Goal: Task Accomplishment & Management: Use online tool/utility

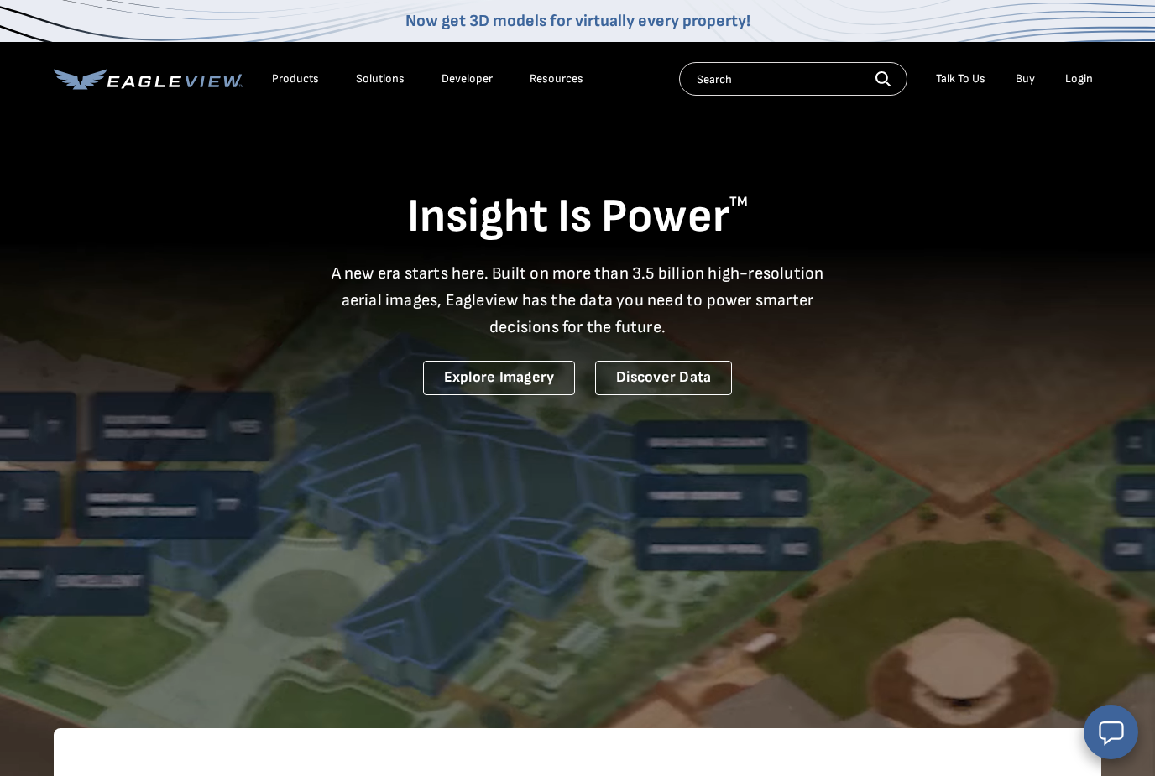
click at [1072, 84] on div "Login" at bounding box center [1079, 78] width 28 height 15
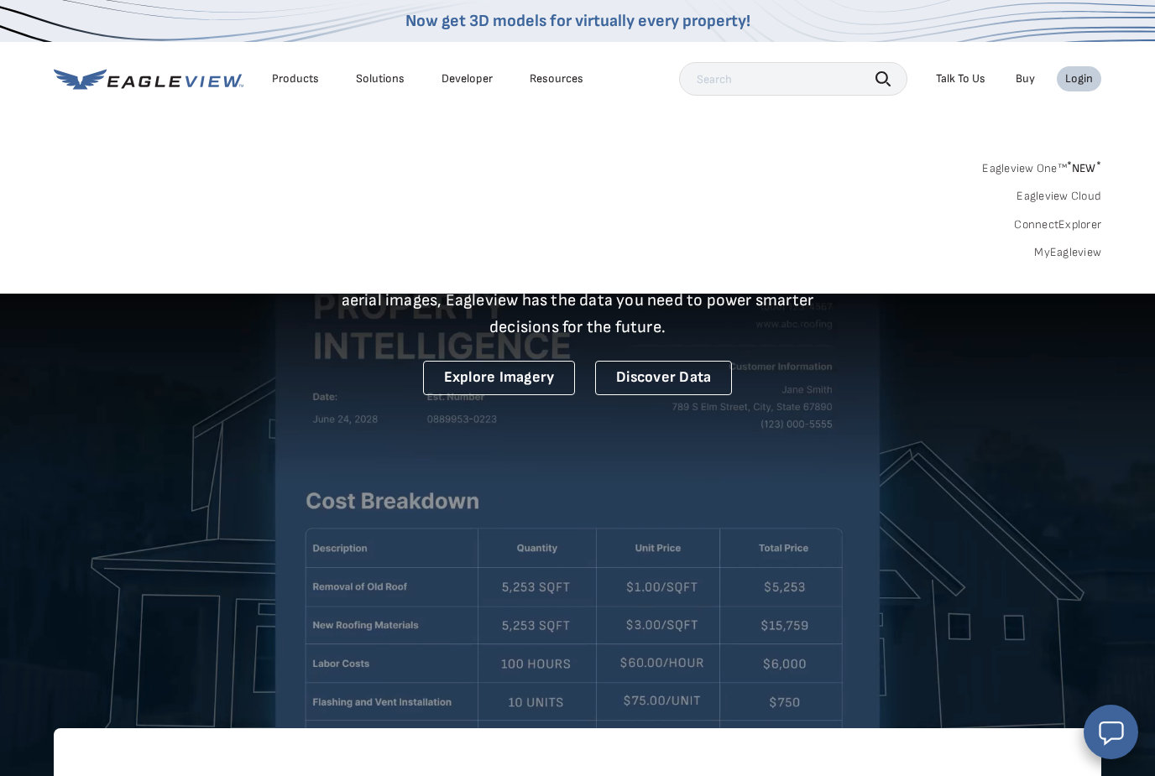
click at [1088, 71] on div "Login" at bounding box center [1079, 78] width 28 height 15
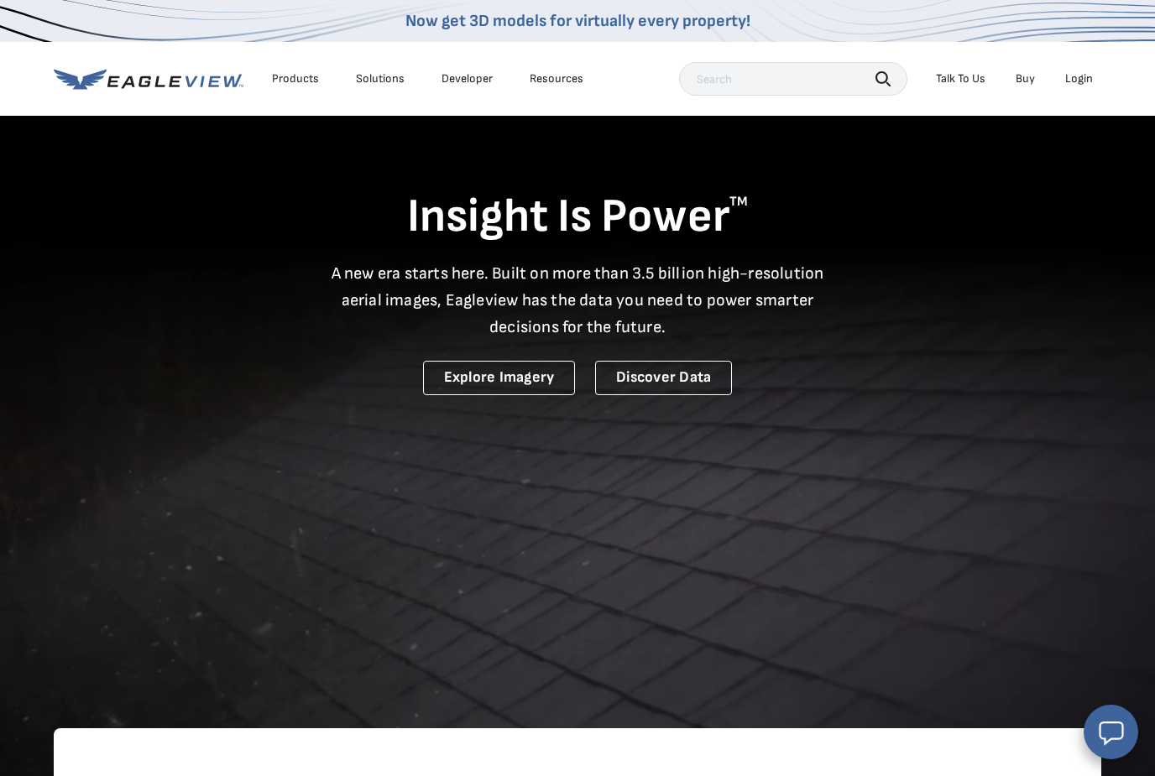
click at [1087, 76] on div "Login" at bounding box center [1079, 78] width 28 height 15
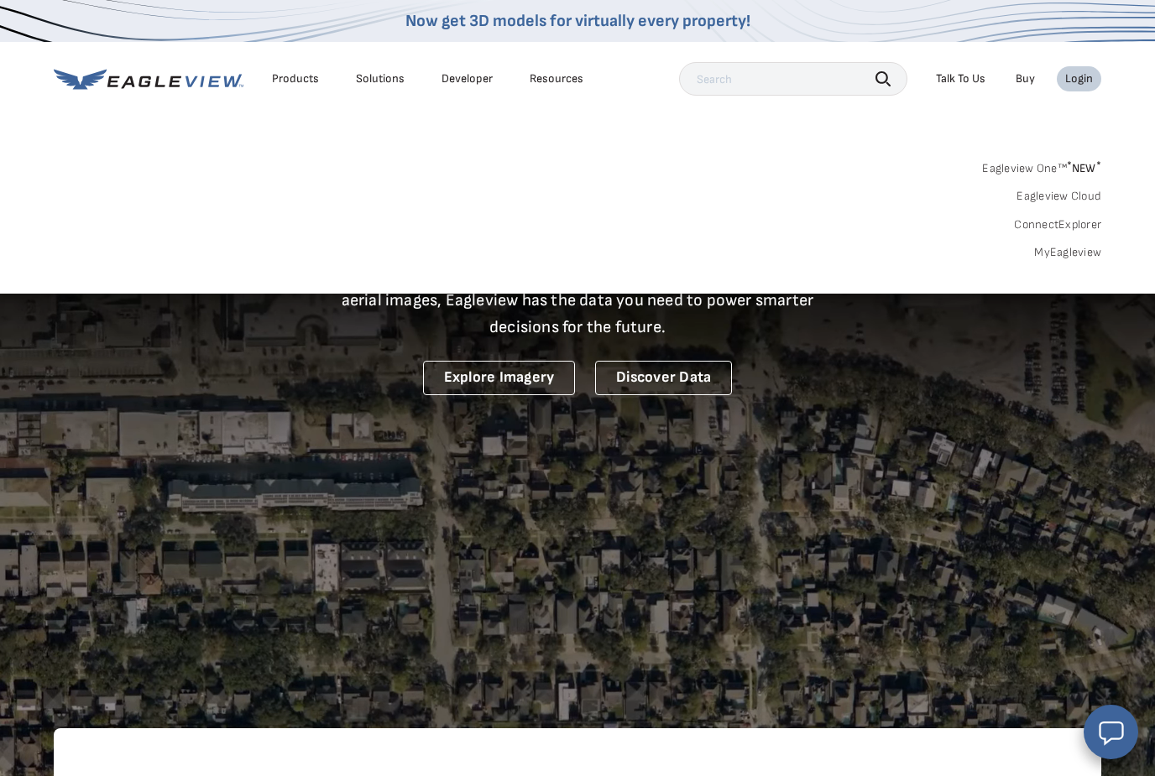
click at [1084, 256] on link "MyEagleview" at bounding box center [1067, 252] width 67 height 15
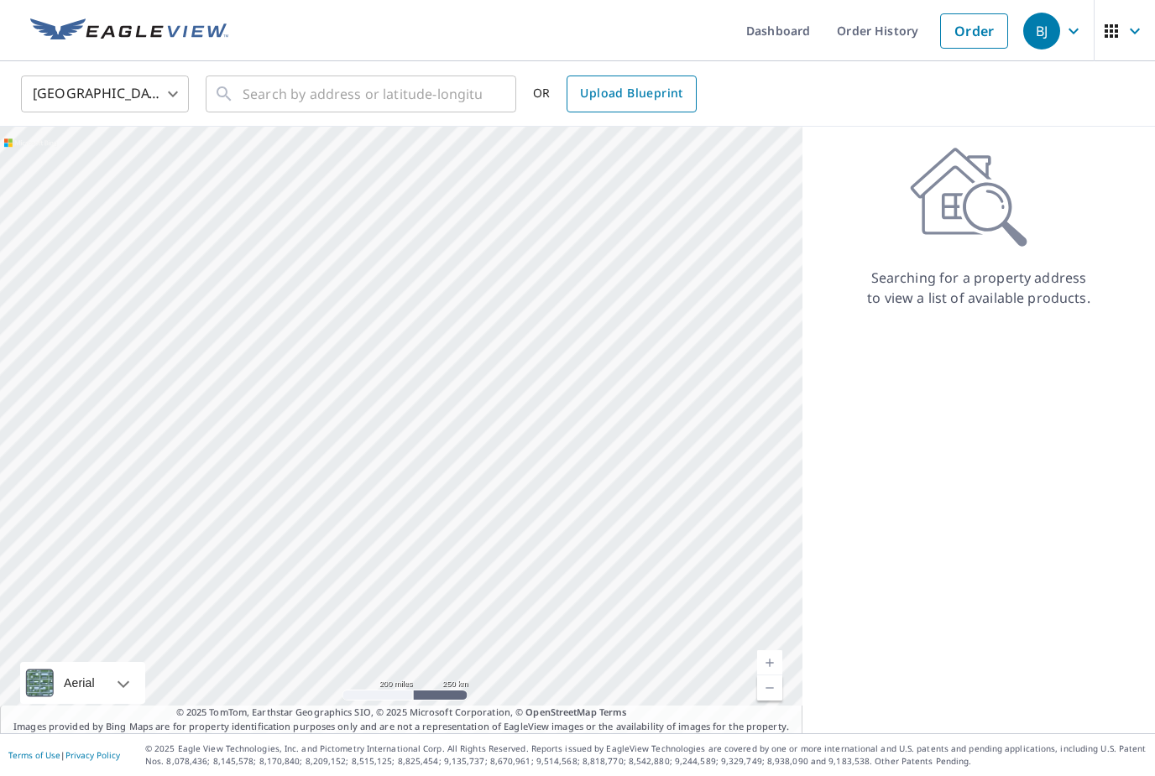
click at [656, 102] on span "Upload Blueprint" at bounding box center [631, 93] width 102 height 21
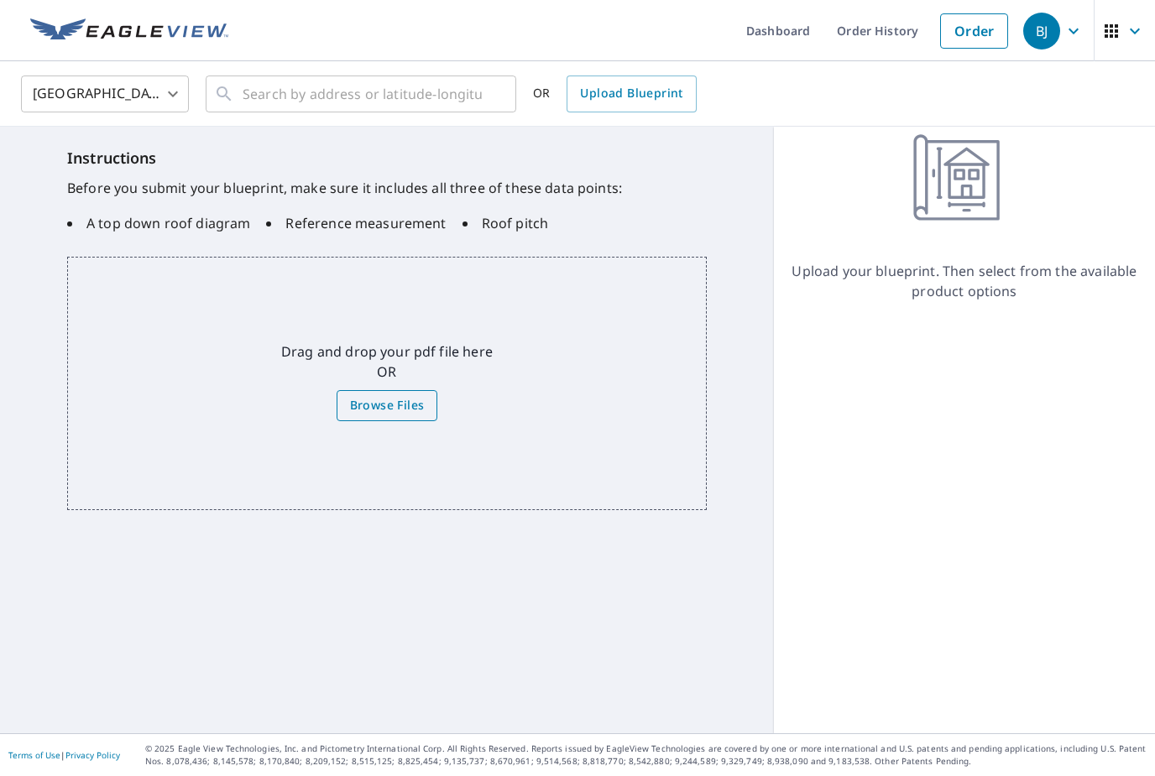
click at [406, 413] on span "Browse Files" at bounding box center [387, 405] width 75 height 21
click at [0, 0] on input "Browse Files" at bounding box center [0, 0] width 0 height 0
